Goal: Information Seeking & Learning: Learn about a topic

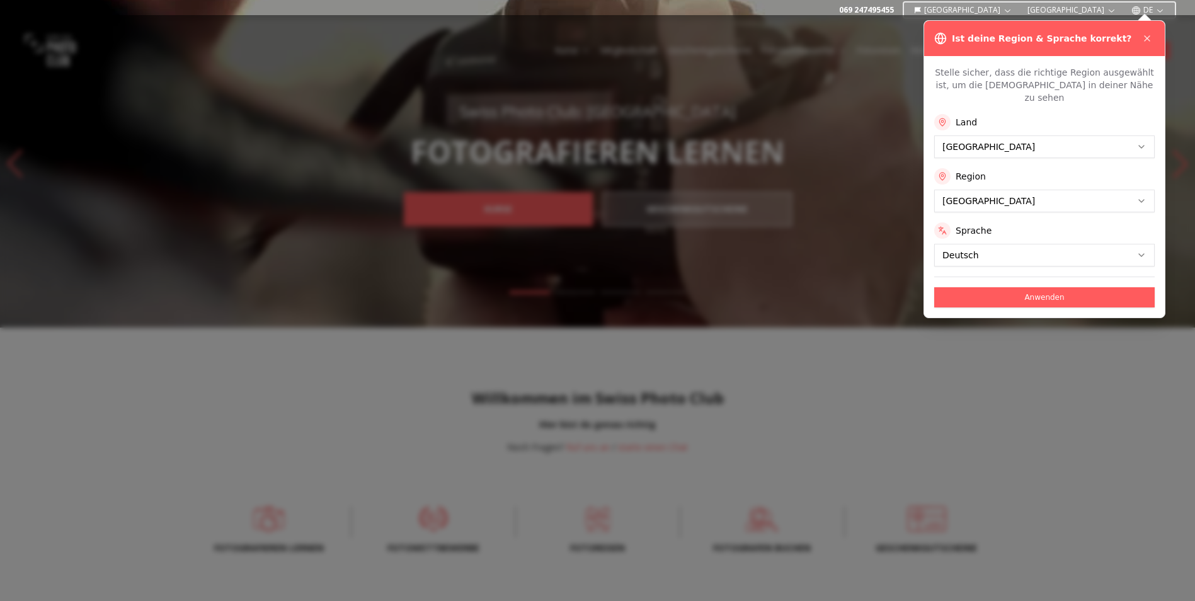
click at [1147, 34] on icon at bounding box center [1148, 38] width 10 height 10
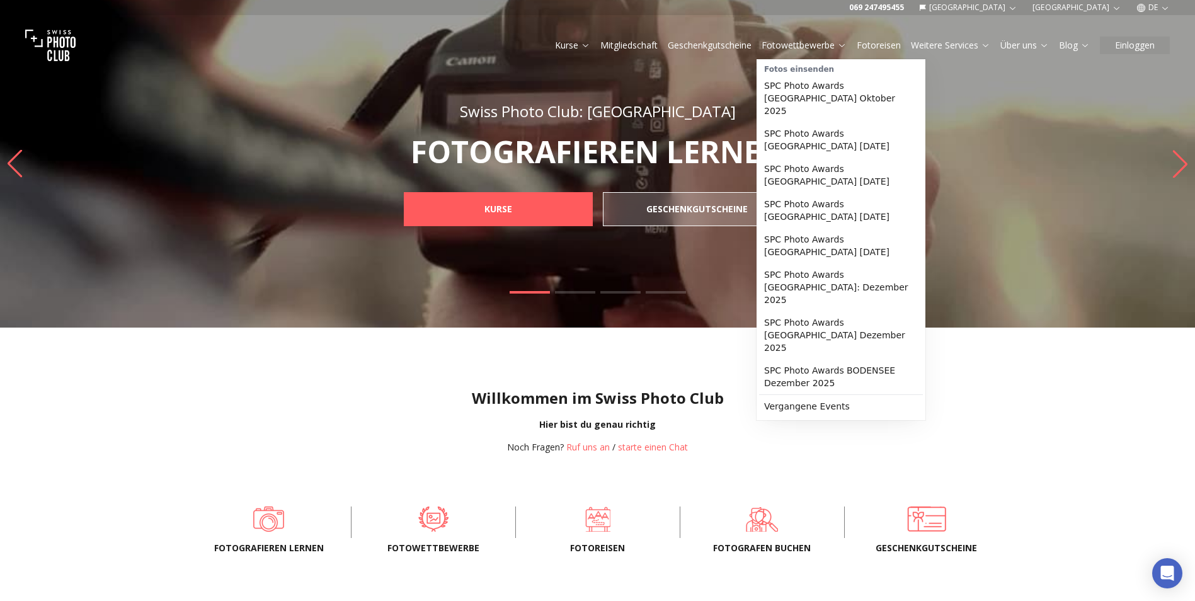
click at [823, 41] on link "Fotowettbewerbe" at bounding box center [804, 45] width 85 height 13
click at [823, 45] on link "Fotowettbewerbe" at bounding box center [804, 45] width 85 height 13
click at [778, 46] on link "Fotowettbewerbe" at bounding box center [804, 45] width 85 height 13
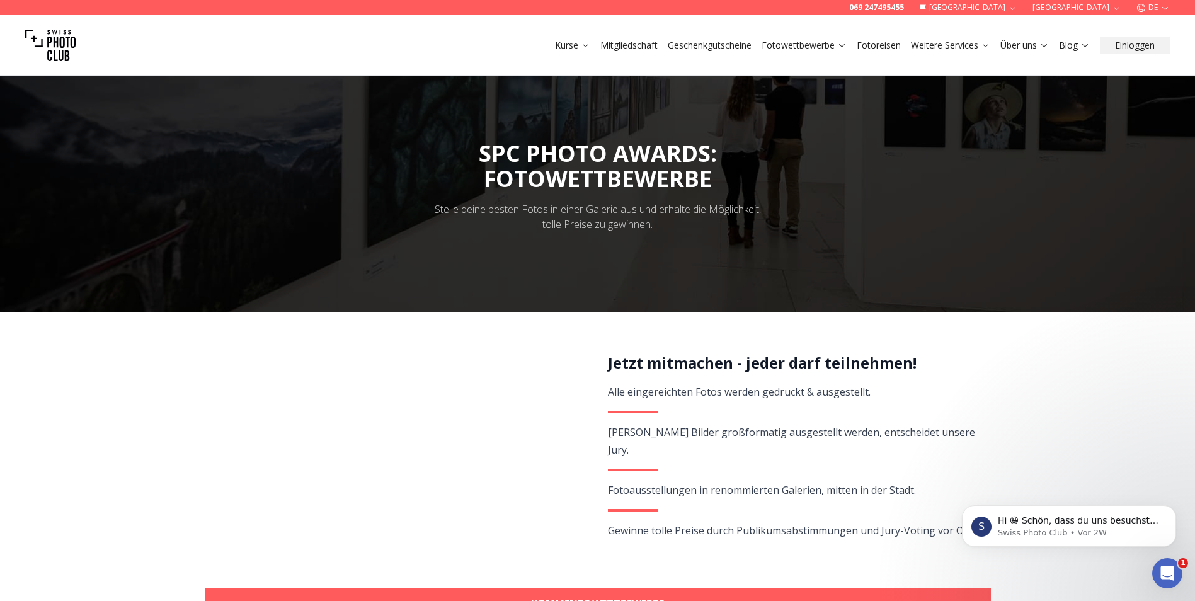
click at [831, 45] on link "Fotowettbewerbe" at bounding box center [804, 45] width 85 height 13
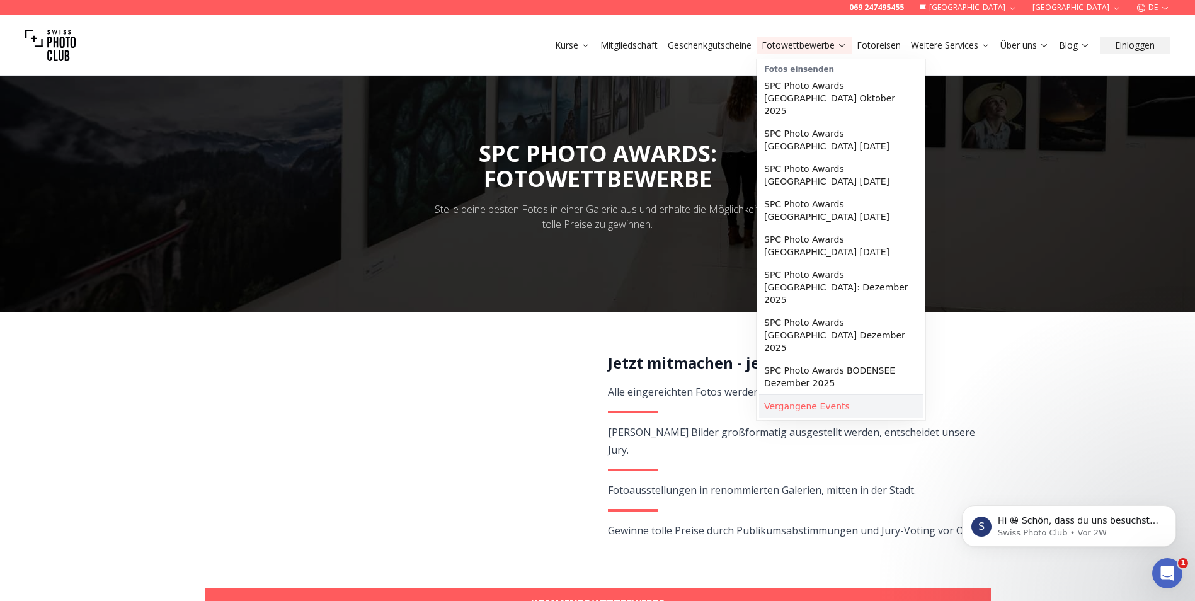
click at [793, 395] on link "Vergangene Events" at bounding box center [841, 406] width 164 height 23
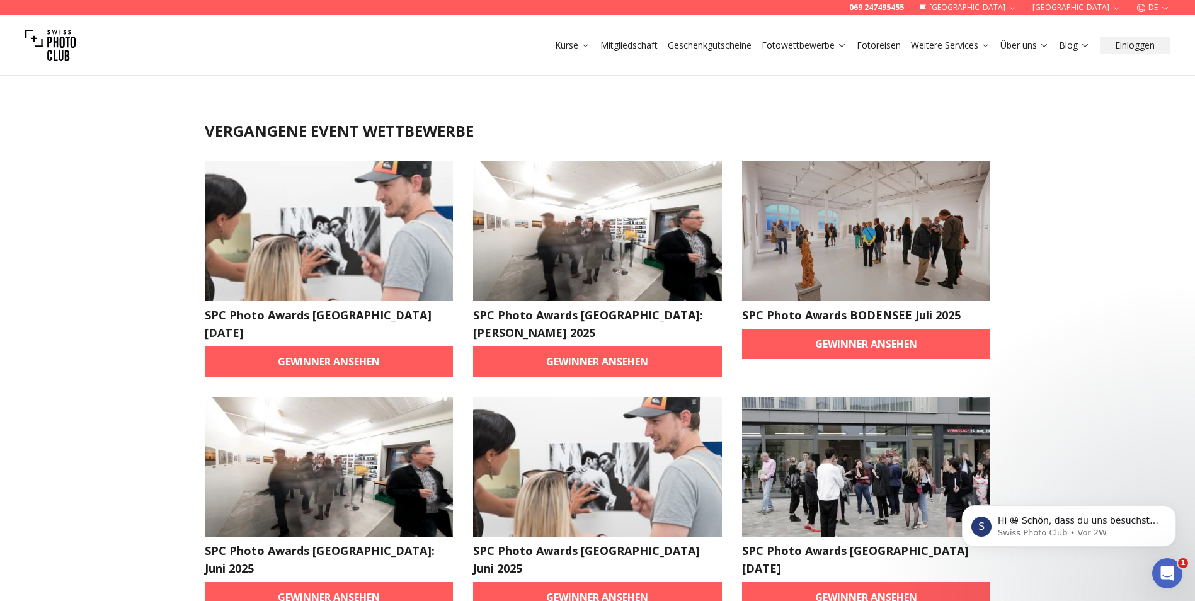
click at [345, 367] on link "Gewinner ansehen" at bounding box center [329, 362] width 249 height 30
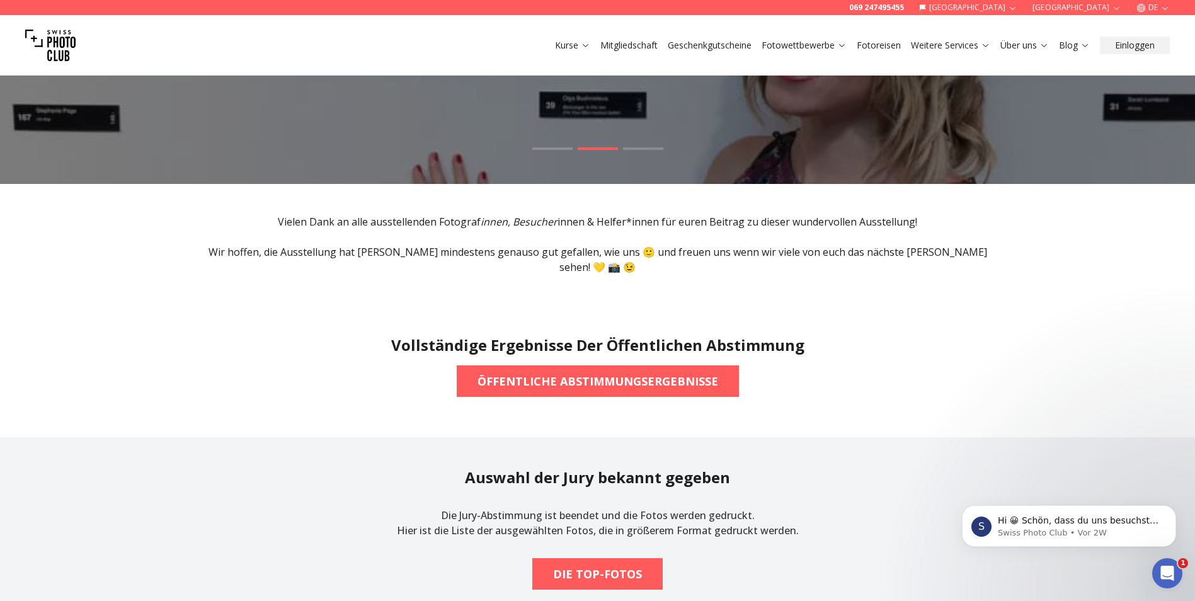
scroll to position [126, 0]
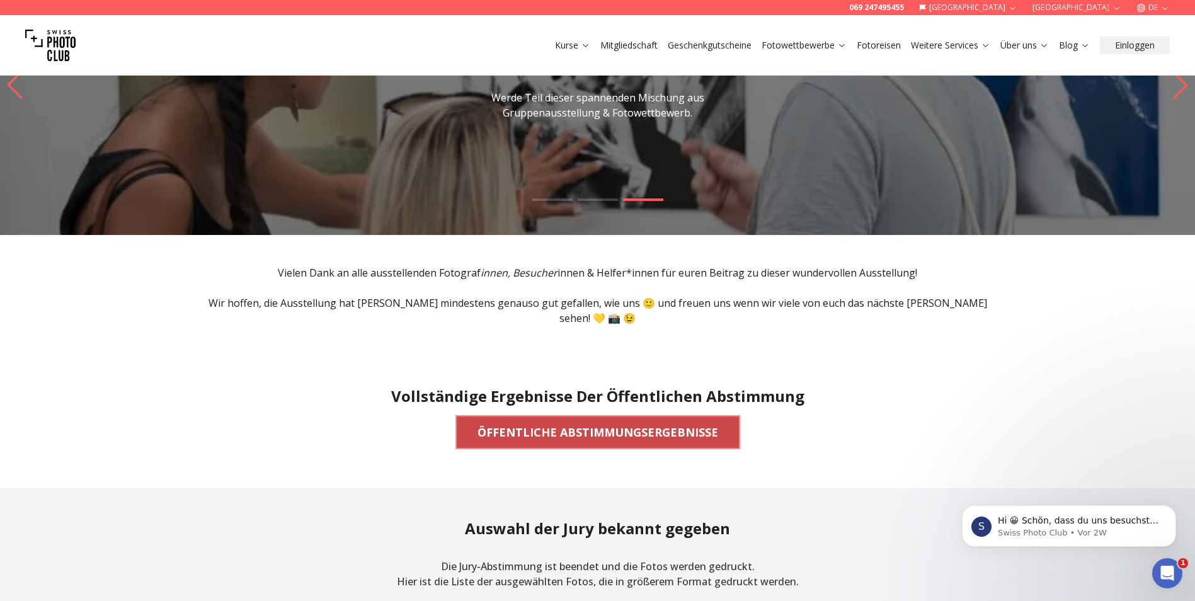
click at [631, 423] on b "ÖFFENTLICHE ABSTIMMUNGSERGEBNISSE" at bounding box center [598, 432] width 241 height 18
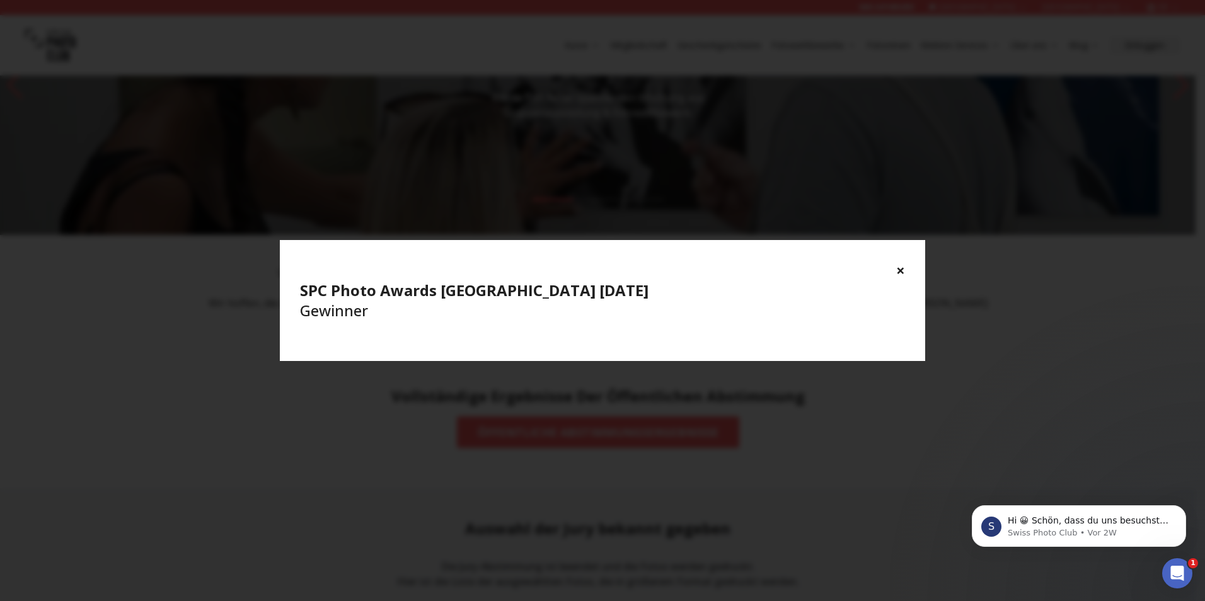
click at [902, 270] on button "×" at bounding box center [900, 270] width 9 height 20
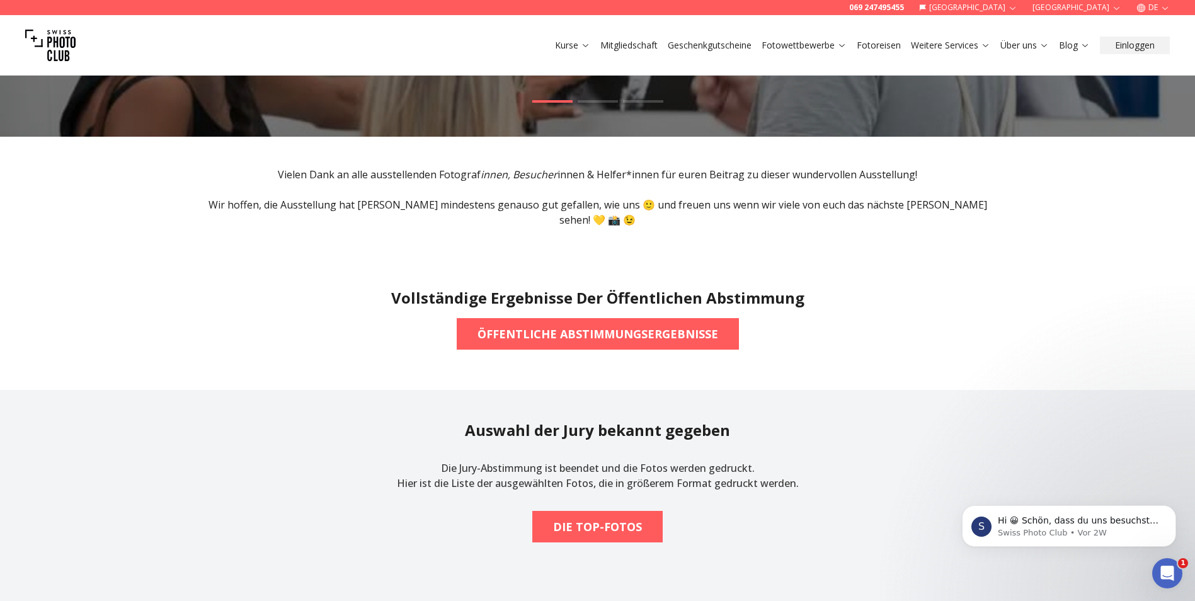
scroll to position [252, 0]
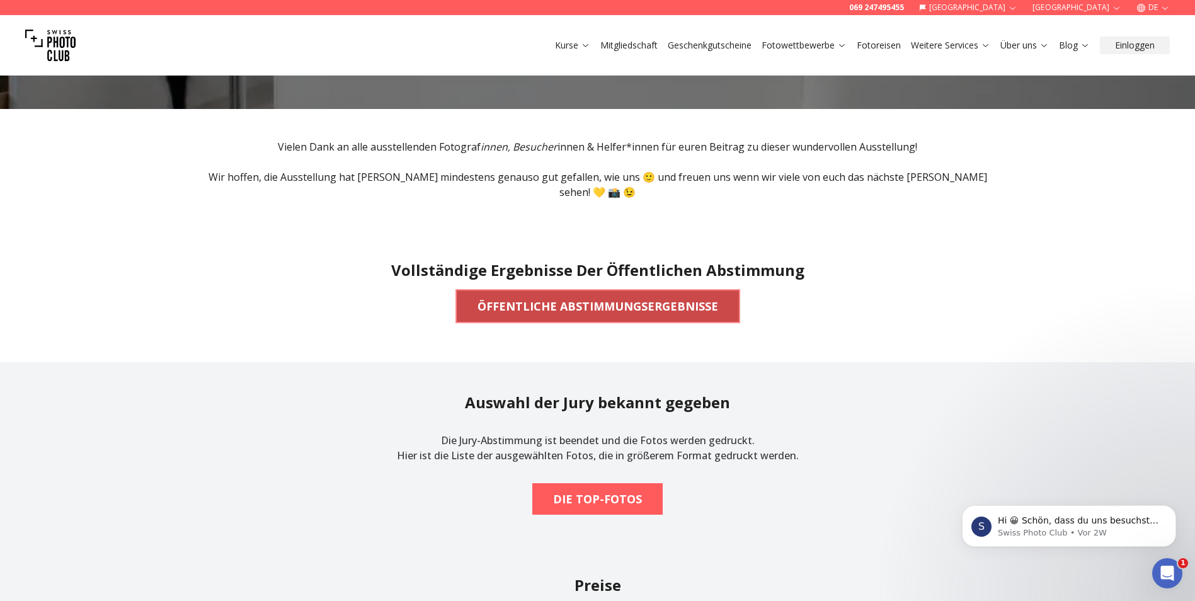
click at [600, 297] on b "ÖFFENTLICHE ABSTIMMUNGSERGEBNISSE" at bounding box center [598, 306] width 241 height 18
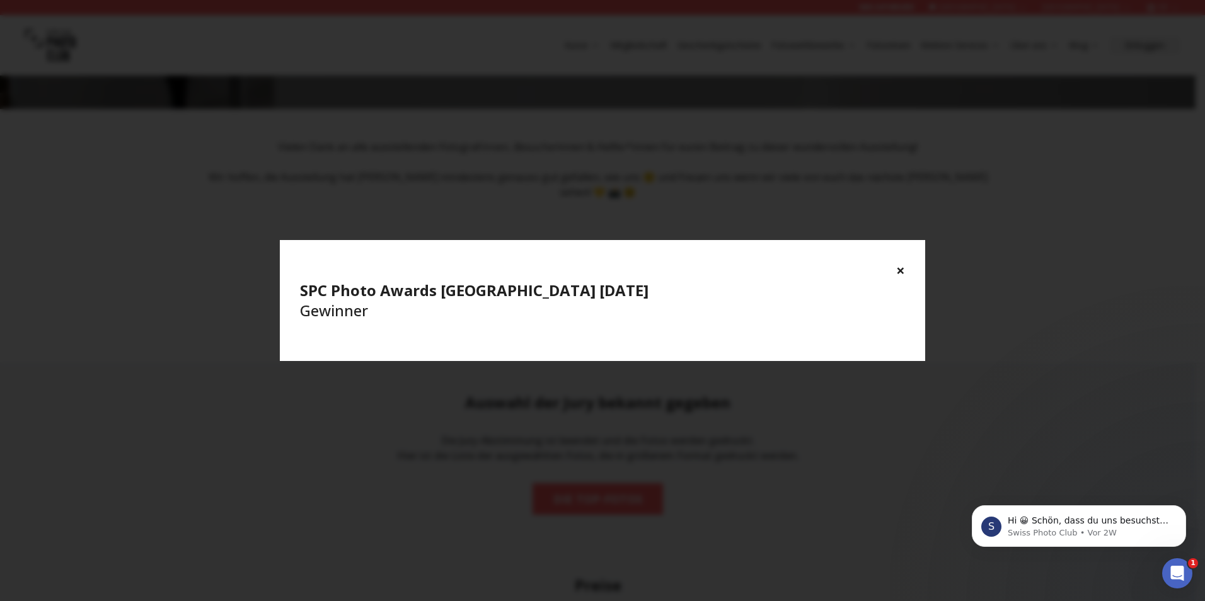
click at [901, 268] on button "×" at bounding box center [900, 270] width 9 height 20
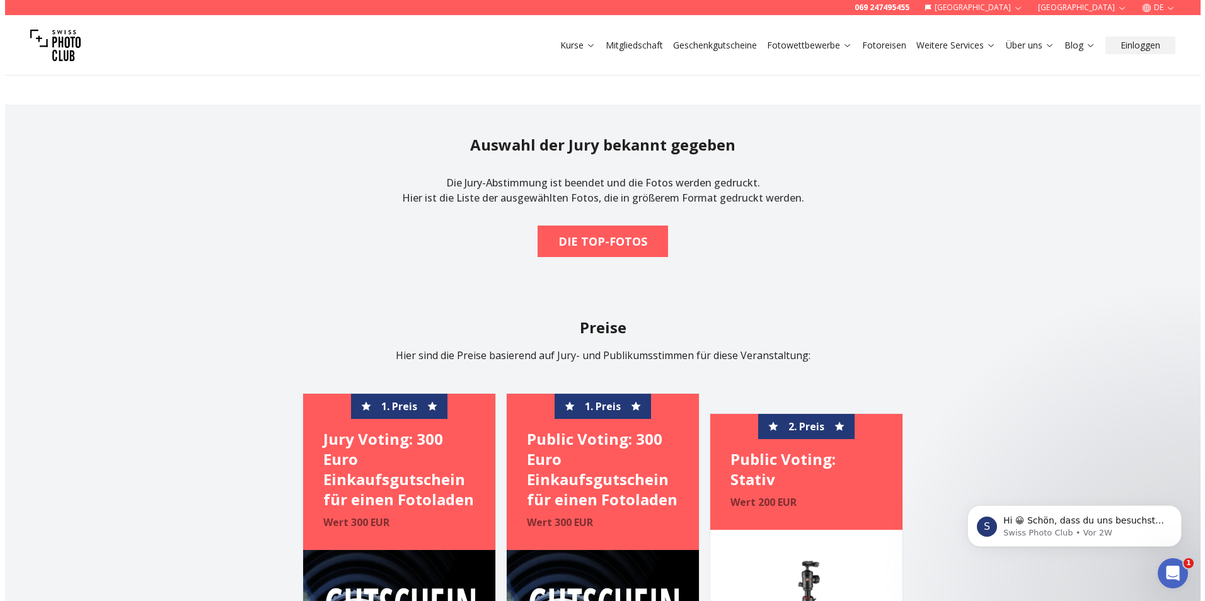
scroll to position [567, 0]
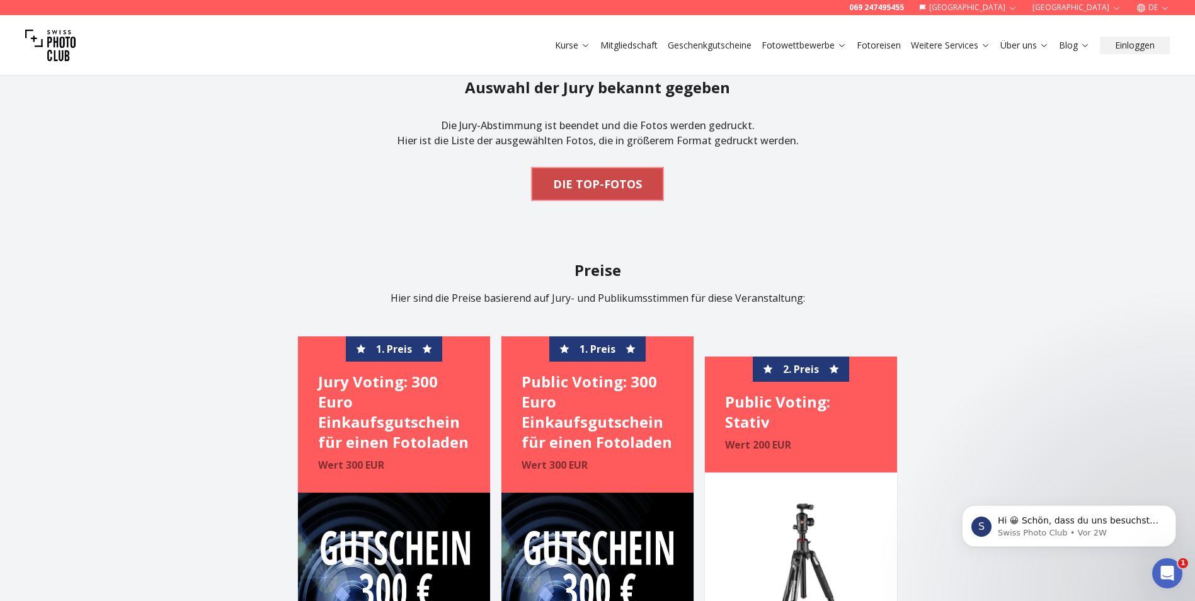
click at [568, 175] on b "DIE TOP-FOTOS" at bounding box center [597, 184] width 89 height 18
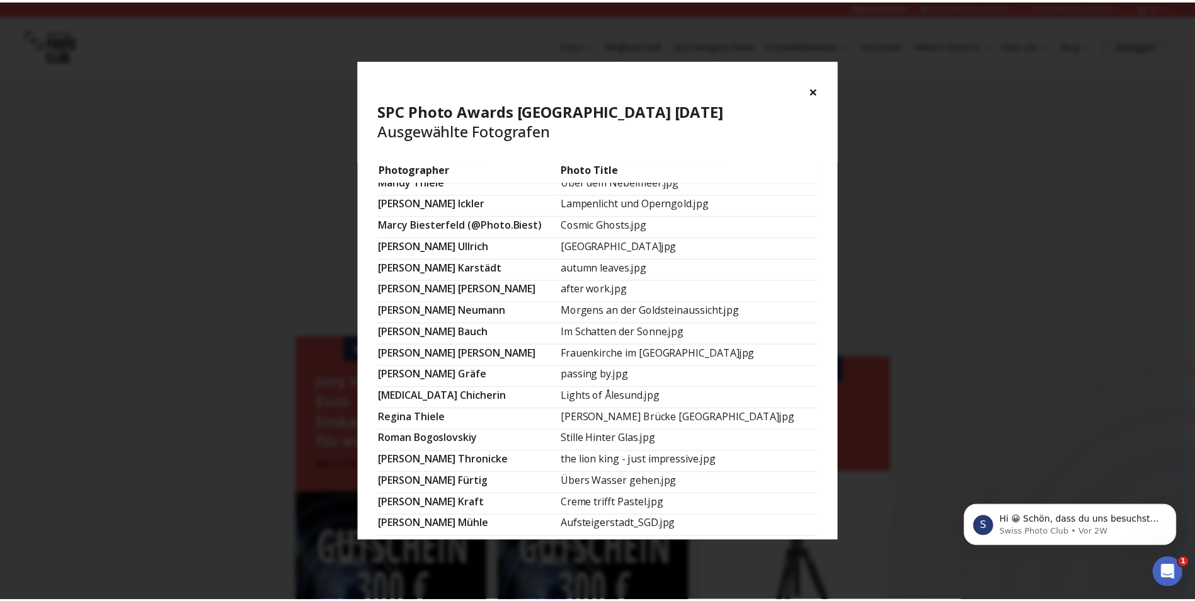
scroll to position [417, 0]
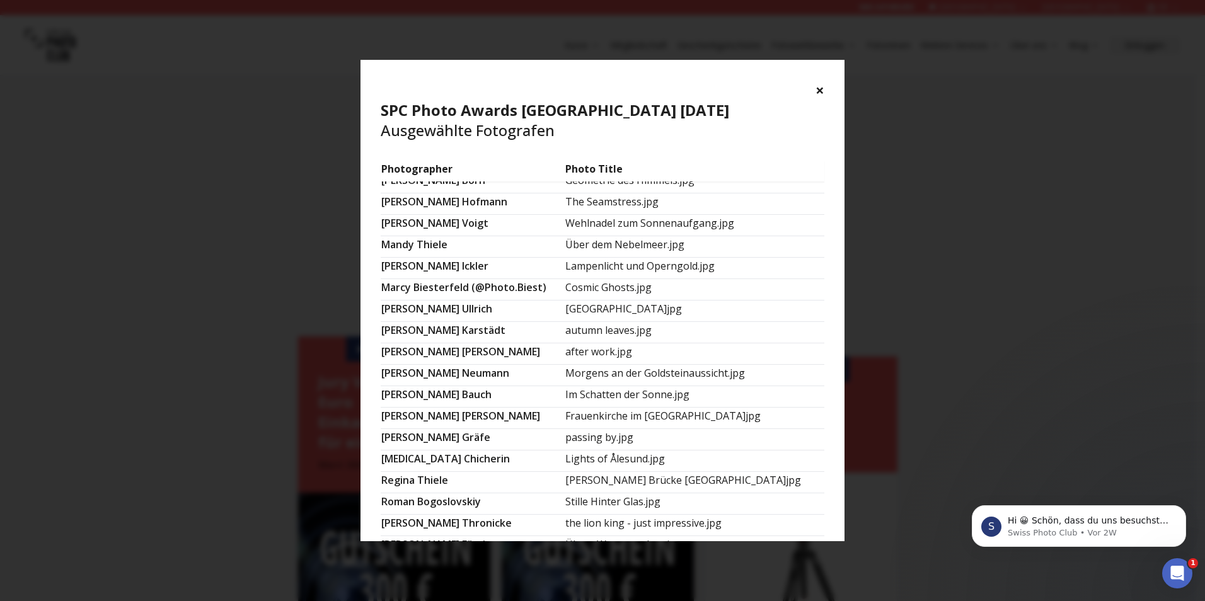
click at [819, 93] on button "×" at bounding box center [819, 90] width 9 height 20
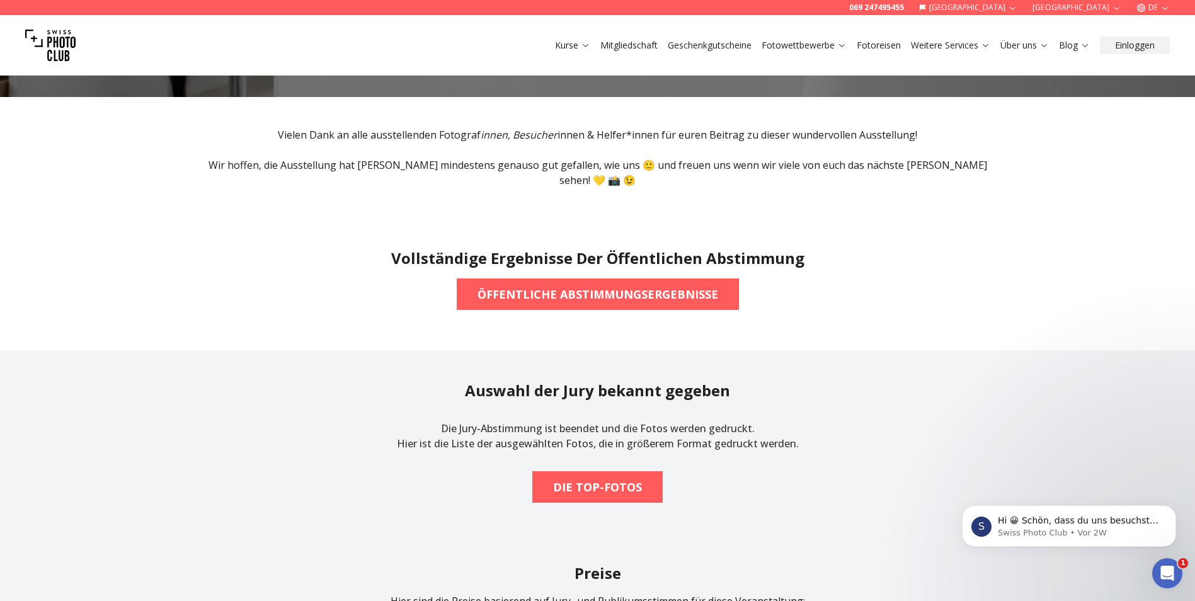
scroll to position [252, 0]
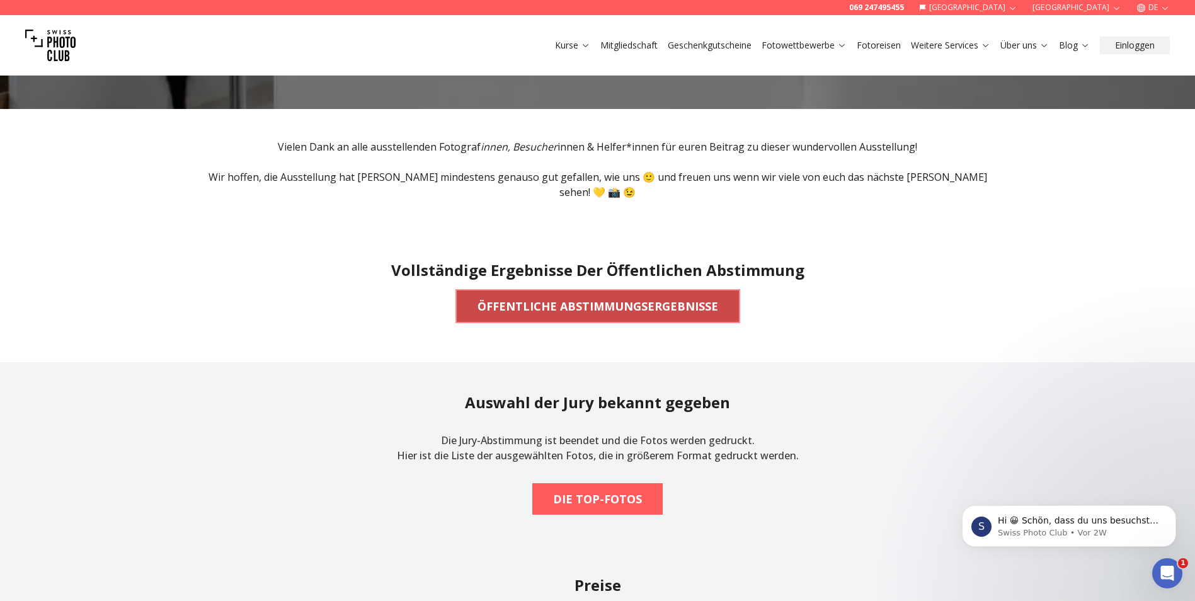
click at [550, 301] on span "ÖFFENTLICHE ABSTIMMUNGSERGEBNISSE" at bounding box center [598, 306] width 261 height 28
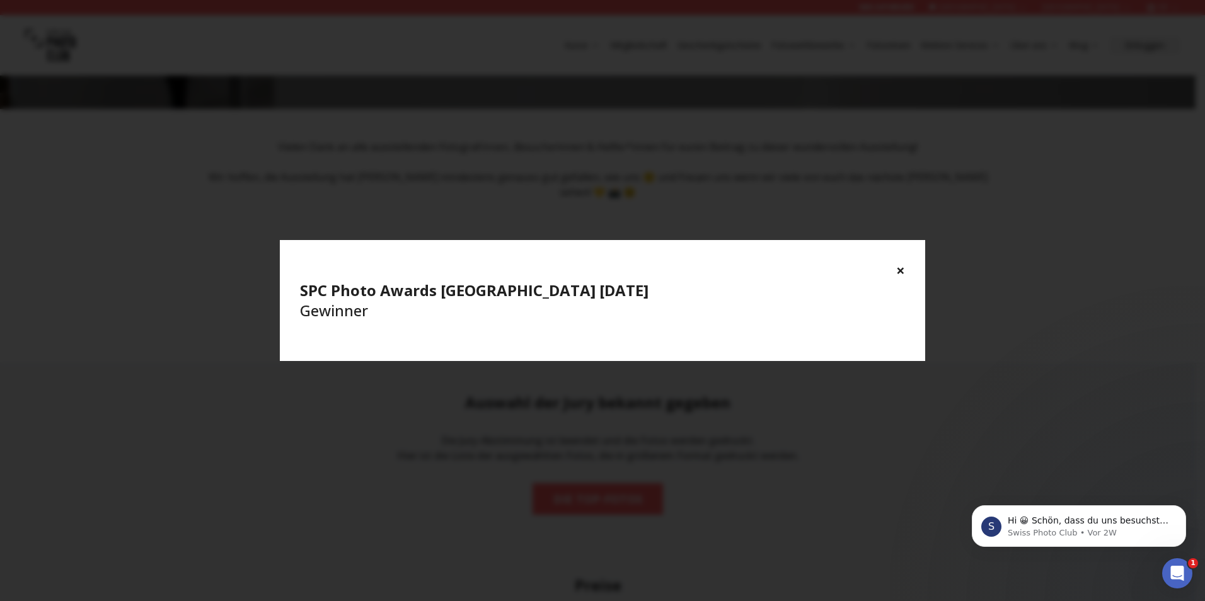
click at [897, 268] on button "×" at bounding box center [900, 270] width 9 height 20
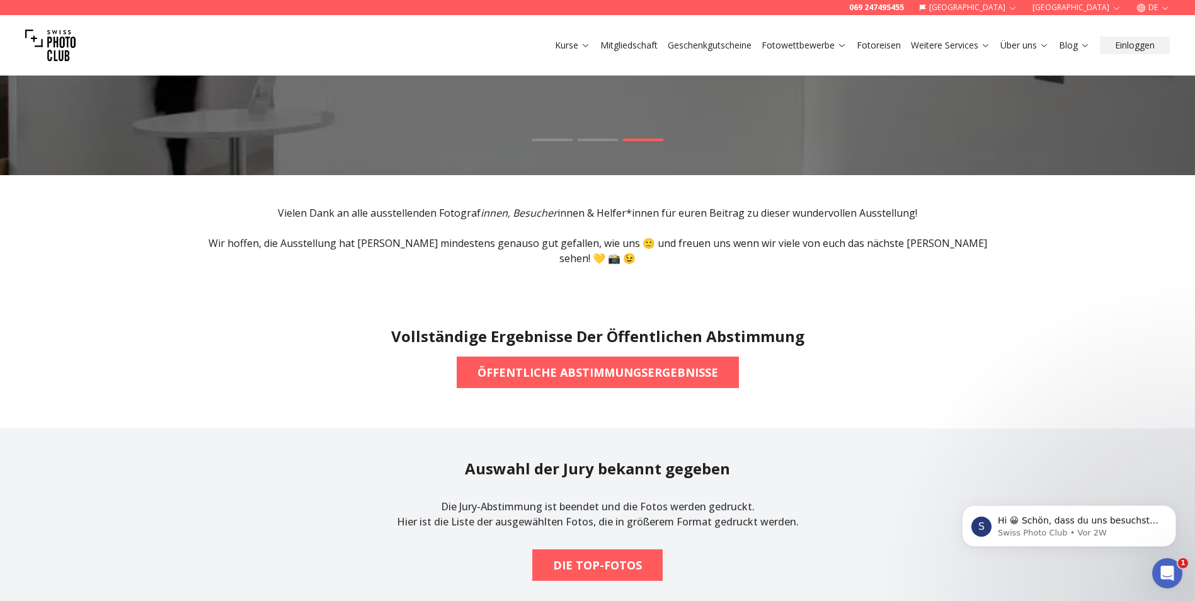
scroll to position [0, 0]
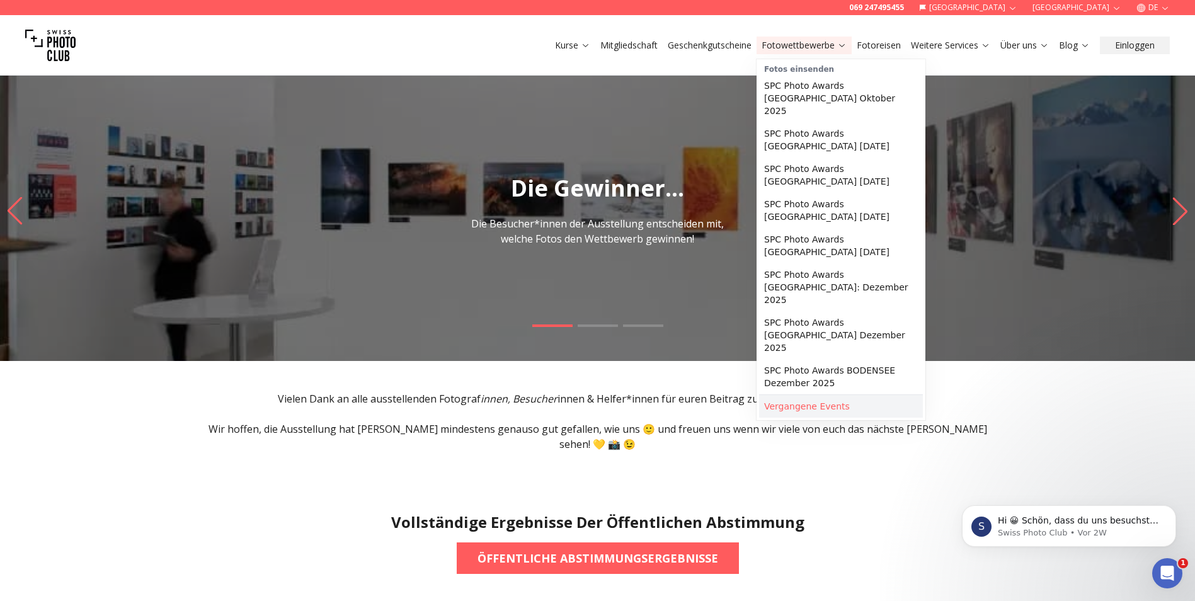
click at [794, 395] on link "Vergangene Events" at bounding box center [841, 406] width 164 height 23
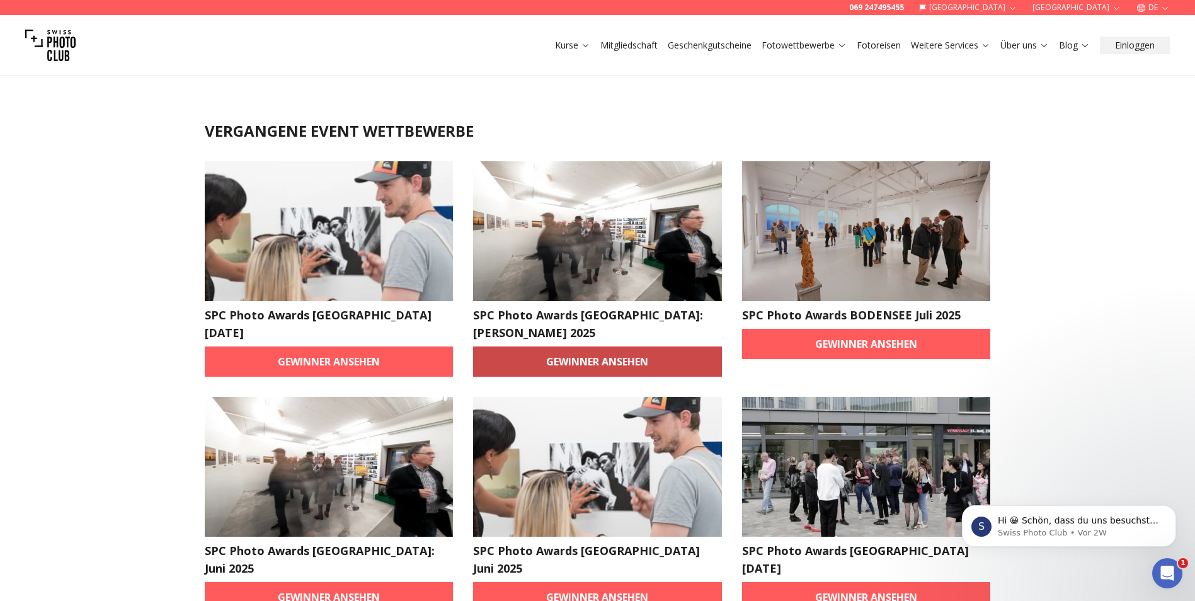
click at [594, 347] on link "Gewinner ansehen" at bounding box center [597, 362] width 249 height 30
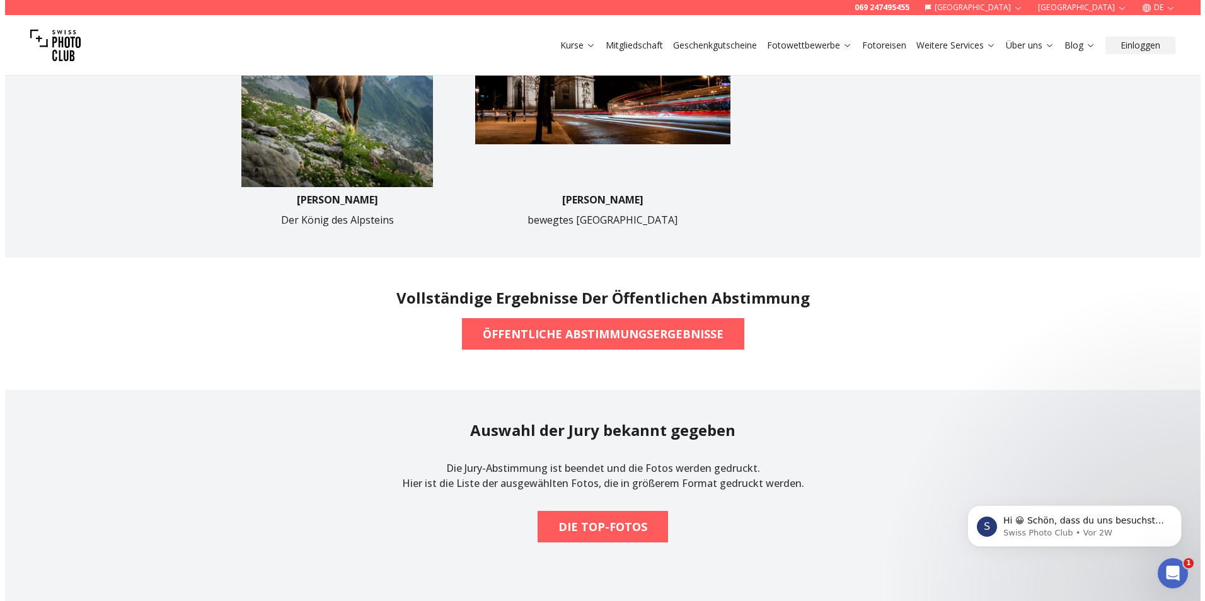
scroll to position [945, 0]
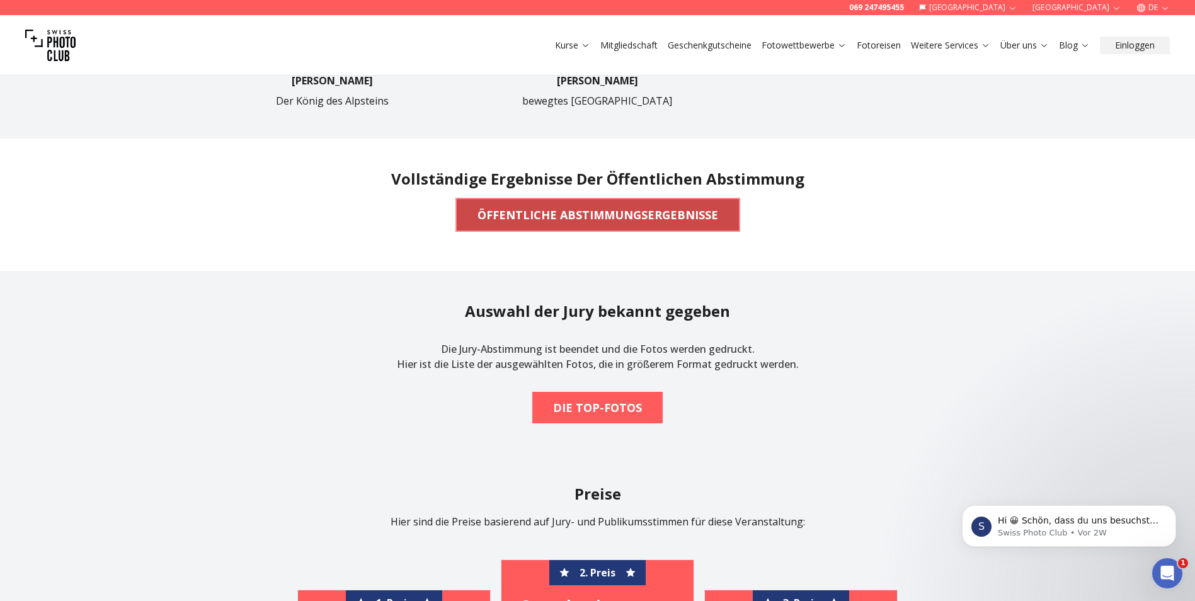
click at [555, 213] on b "ÖFFENTLICHE ABSTIMMUNGSERGEBNISSE" at bounding box center [598, 215] width 241 height 18
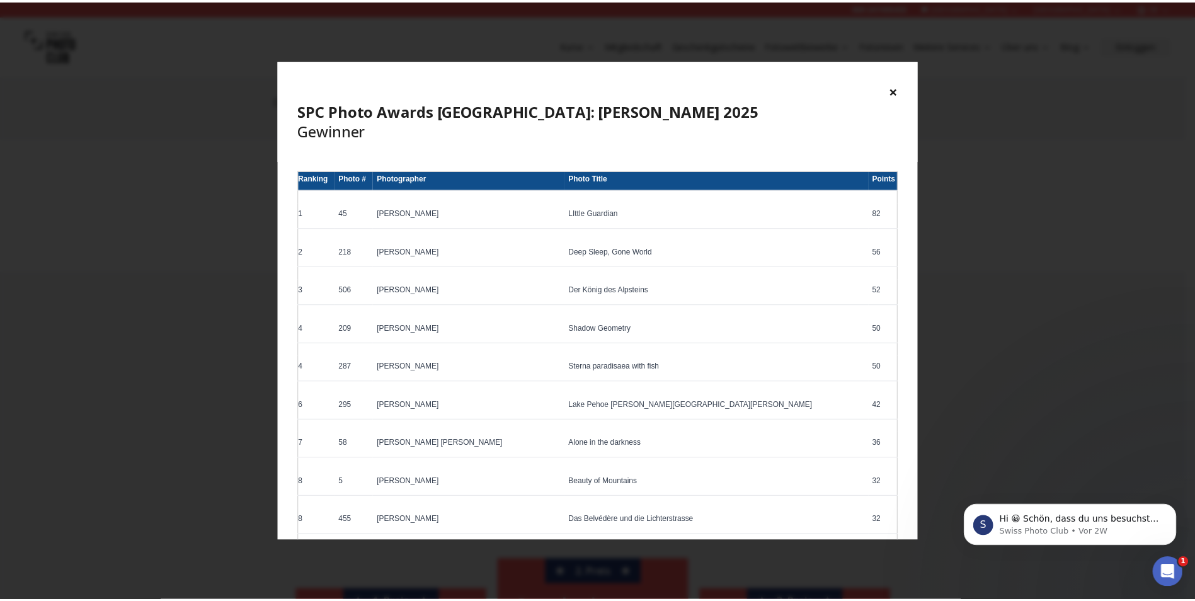
scroll to position [0, 0]
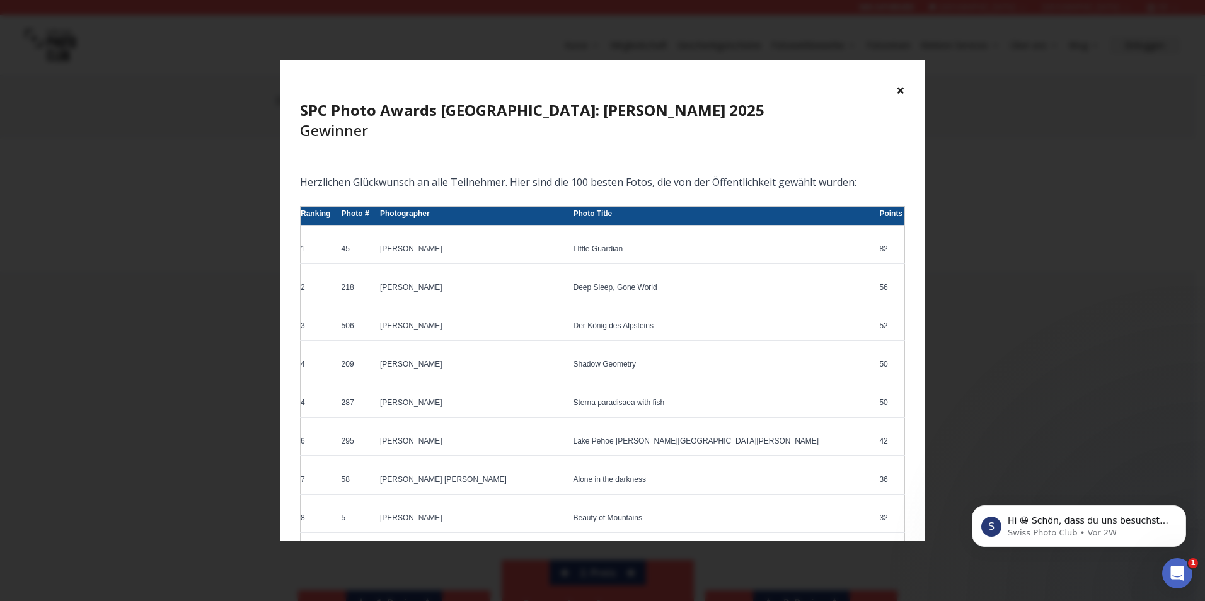
click at [901, 91] on button "×" at bounding box center [900, 90] width 9 height 20
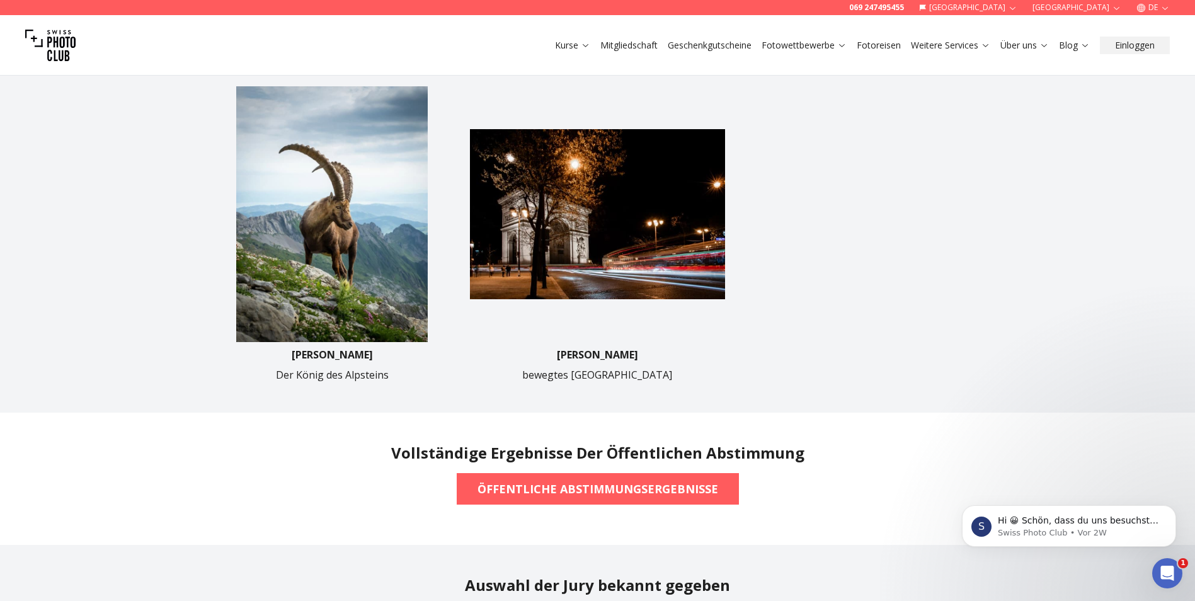
scroll to position [693, 0]
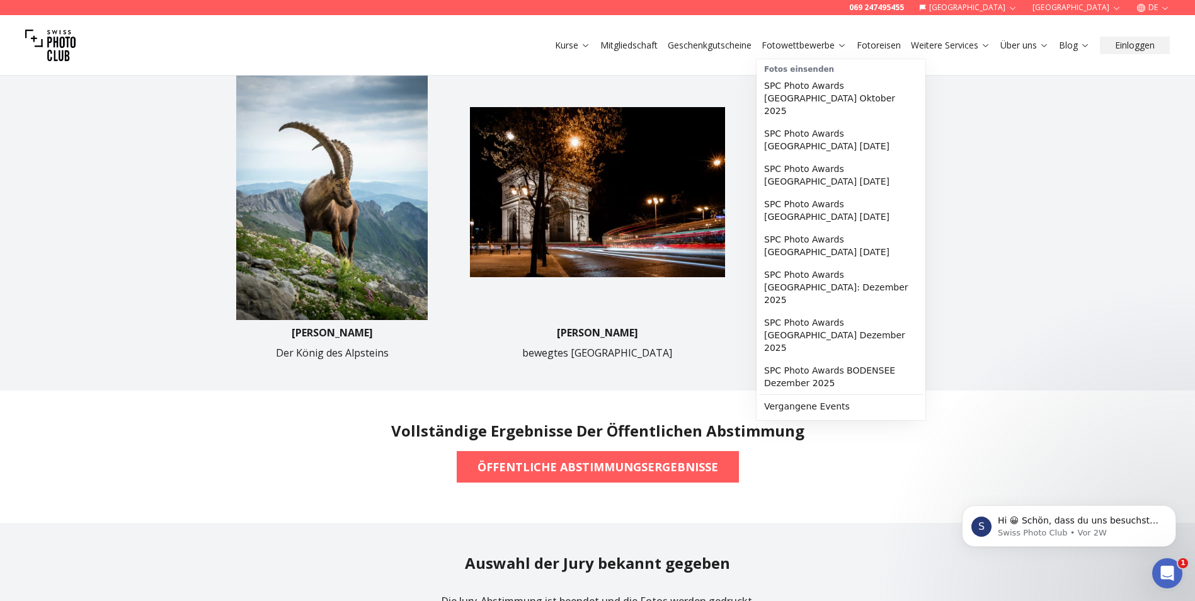
click at [824, 45] on link "Fotowettbewerbe" at bounding box center [804, 45] width 85 height 13
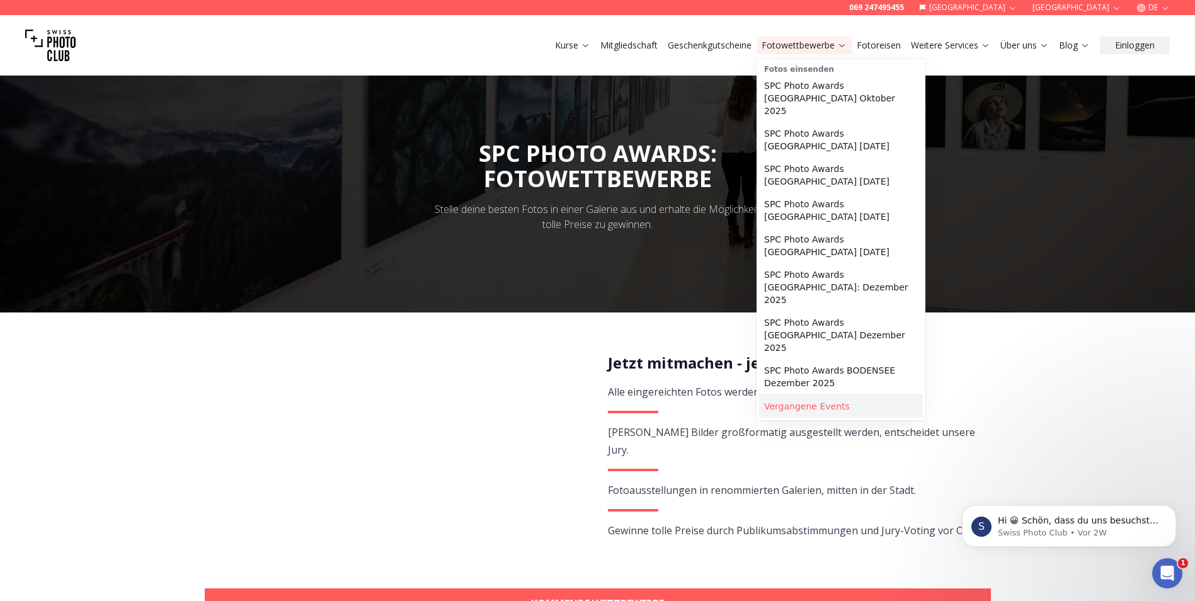
click at [806, 395] on link "Vergangene Events" at bounding box center [841, 406] width 164 height 23
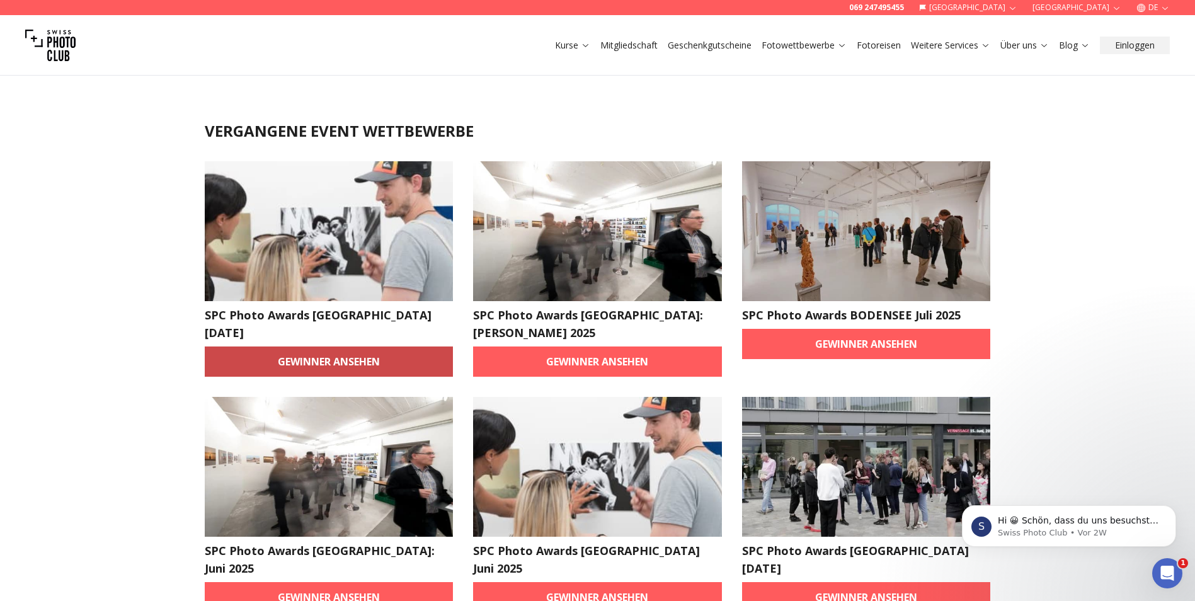
click at [338, 364] on link "Gewinner ansehen" at bounding box center [329, 362] width 249 height 30
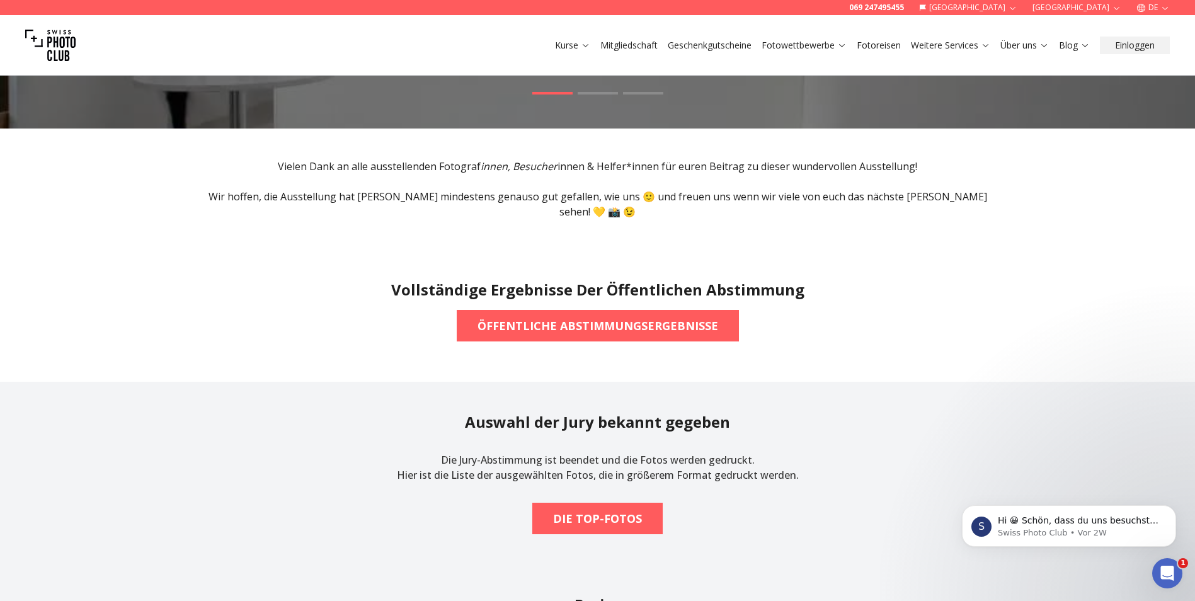
scroll to position [252, 0]
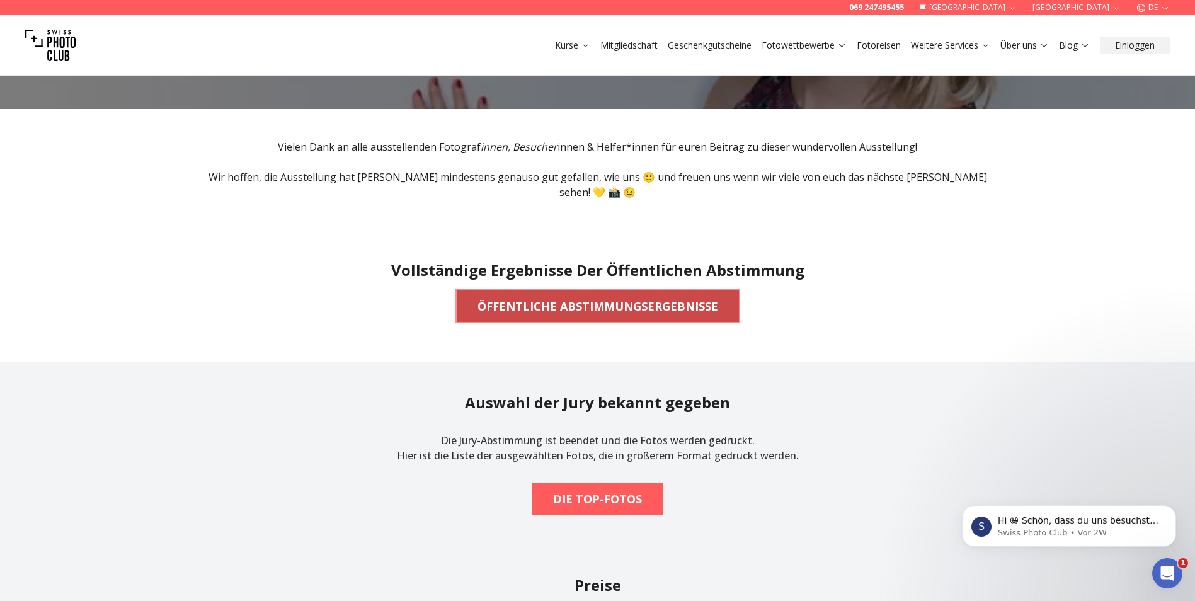
click at [606, 297] on b "ÖFFENTLICHE ABSTIMMUNGSERGEBNISSE" at bounding box center [598, 306] width 241 height 18
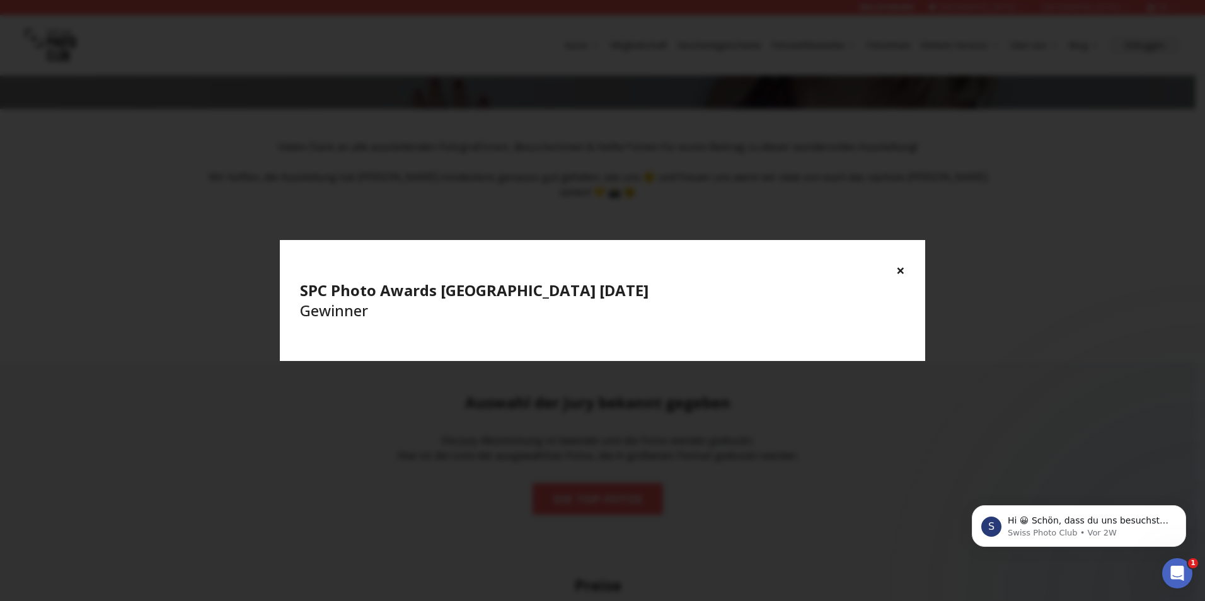
click at [897, 268] on button "×" at bounding box center [900, 270] width 9 height 20
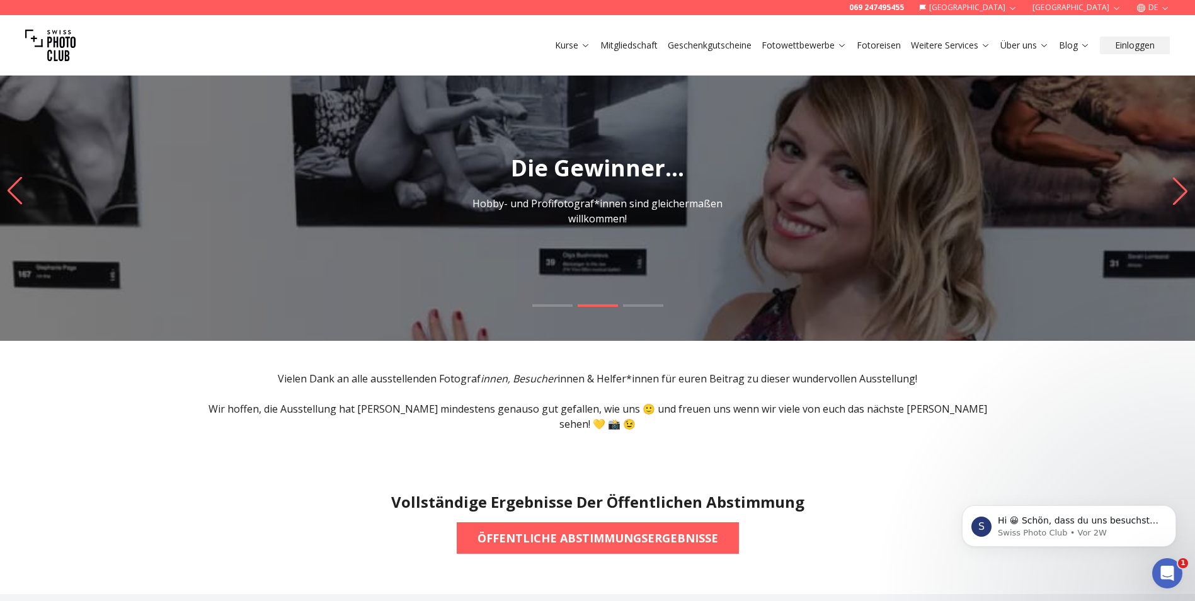
scroll to position [315, 0]
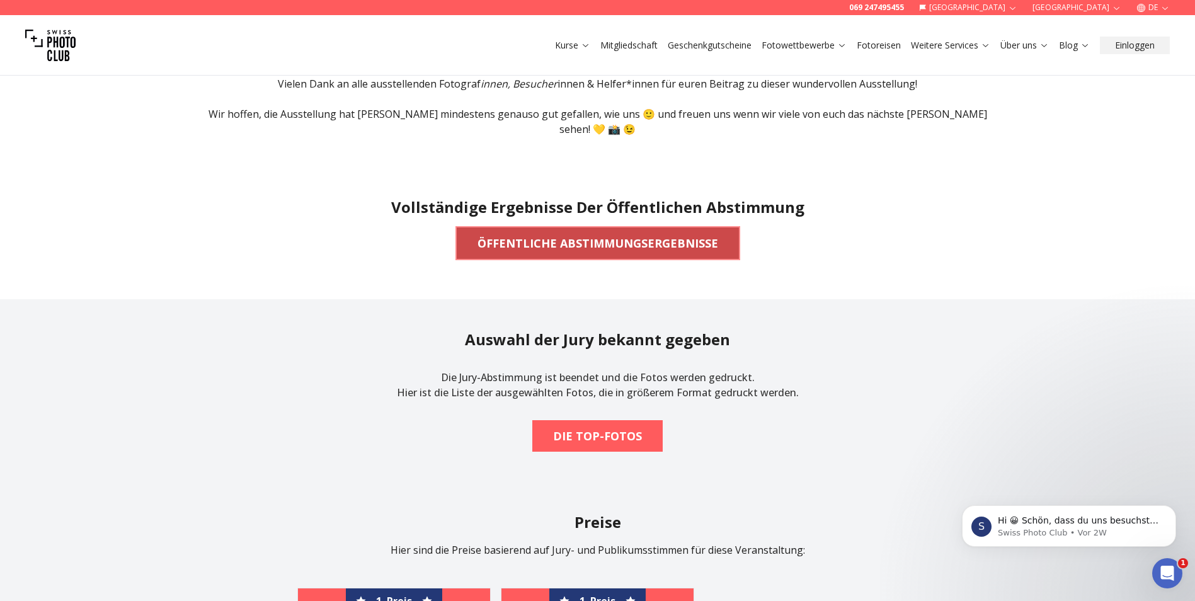
click at [553, 234] on b "ÖFFENTLICHE ABSTIMMUNGSERGEBNISSE" at bounding box center [598, 243] width 241 height 18
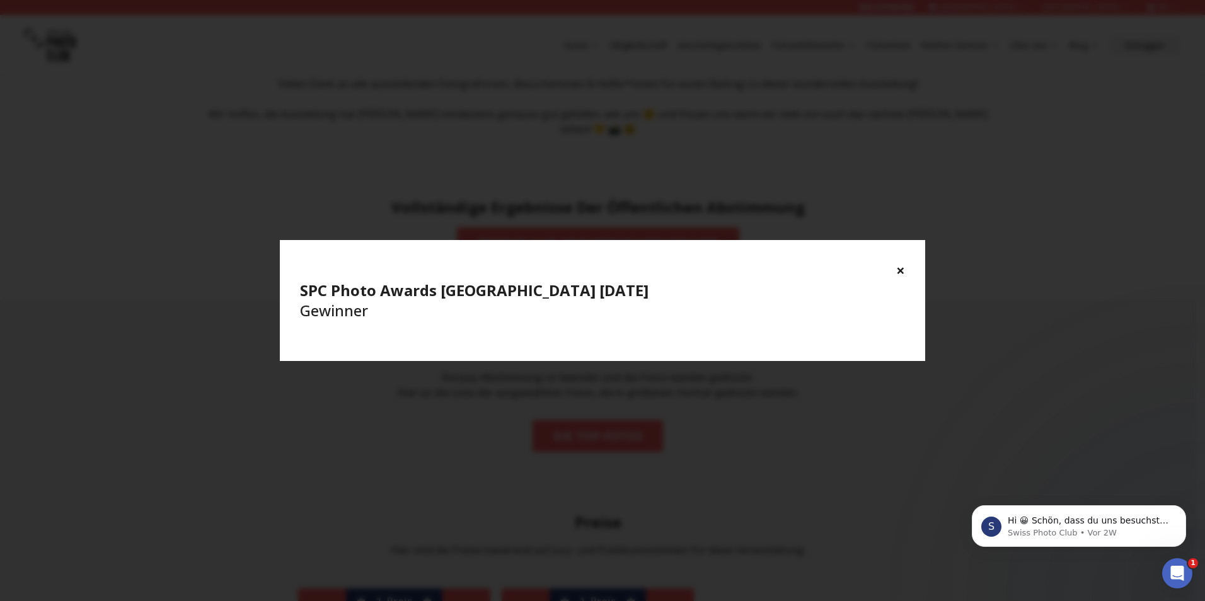
click at [906, 271] on div "× SPC Photo Awards [GEOGRAPHIC_DATA] [DATE] Gewinner" at bounding box center [602, 290] width 645 height 101
click at [906, 272] on div "× SPC Photo Awards [GEOGRAPHIC_DATA] [DATE] Gewinner" at bounding box center [602, 290] width 645 height 101
click at [898, 271] on button "×" at bounding box center [900, 270] width 9 height 20
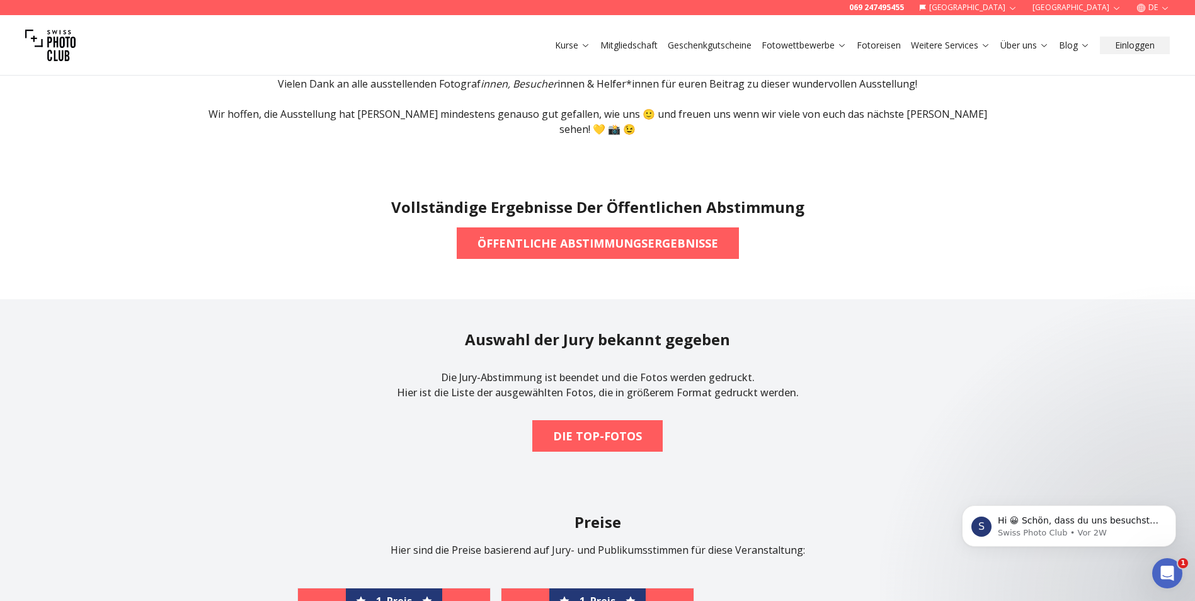
scroll to position [0, 0]
